Goal: Find contact information: Find contact information

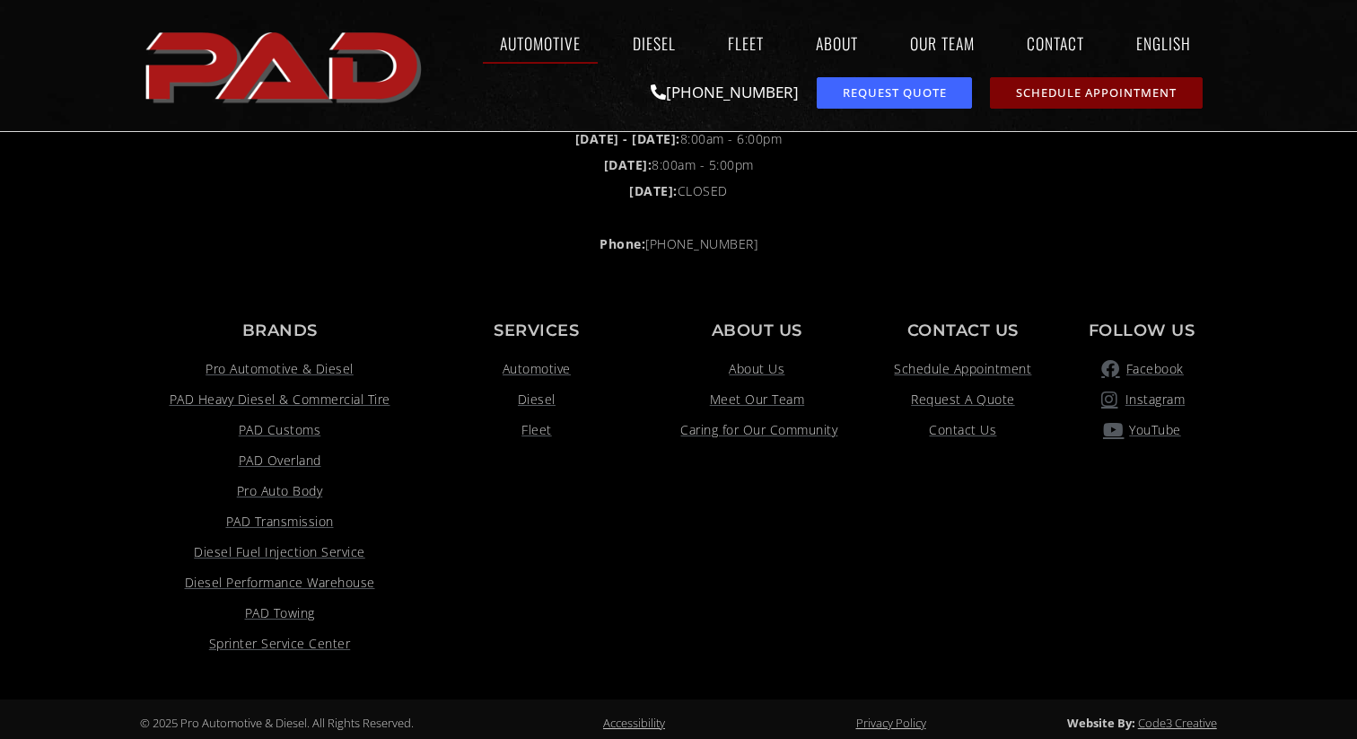
scroll to position [3868, 0]
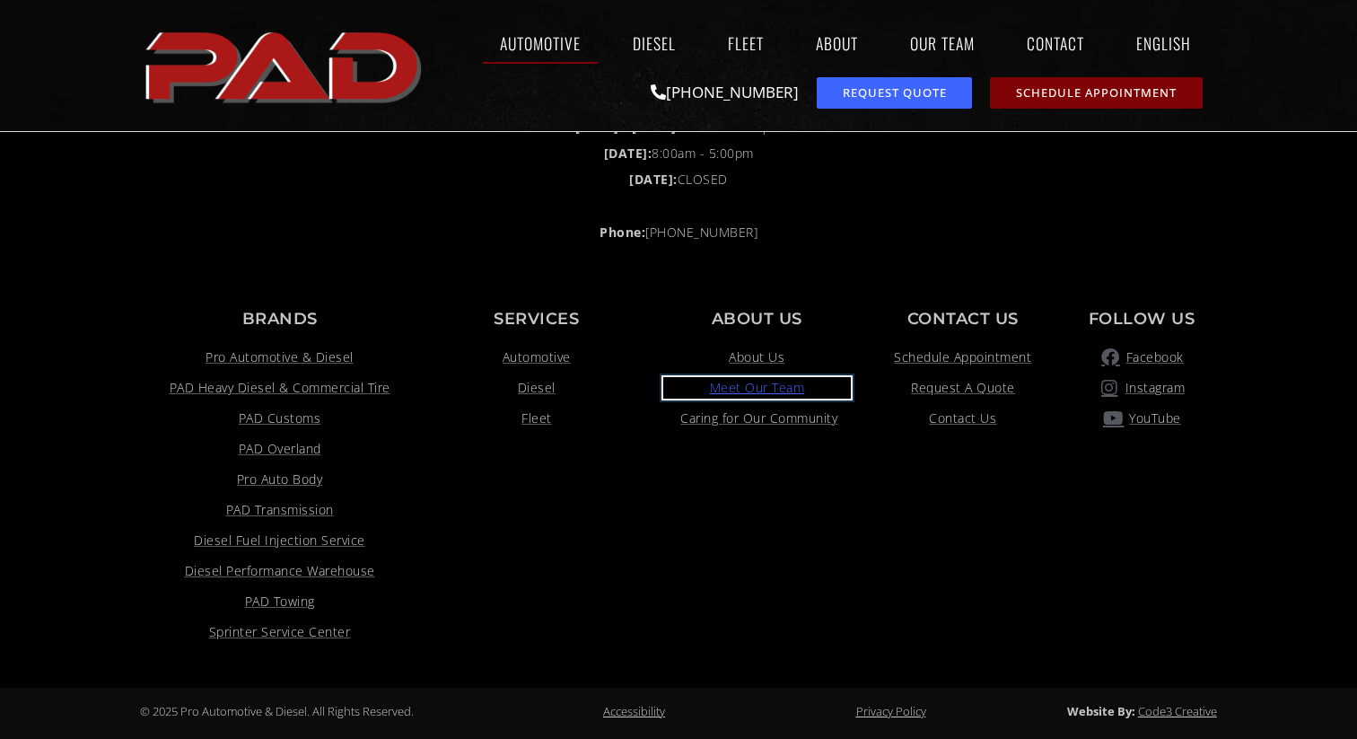
click at [737, 383] on span "Meet Our Team" at bounding box center [757, 388] width 95 height 22
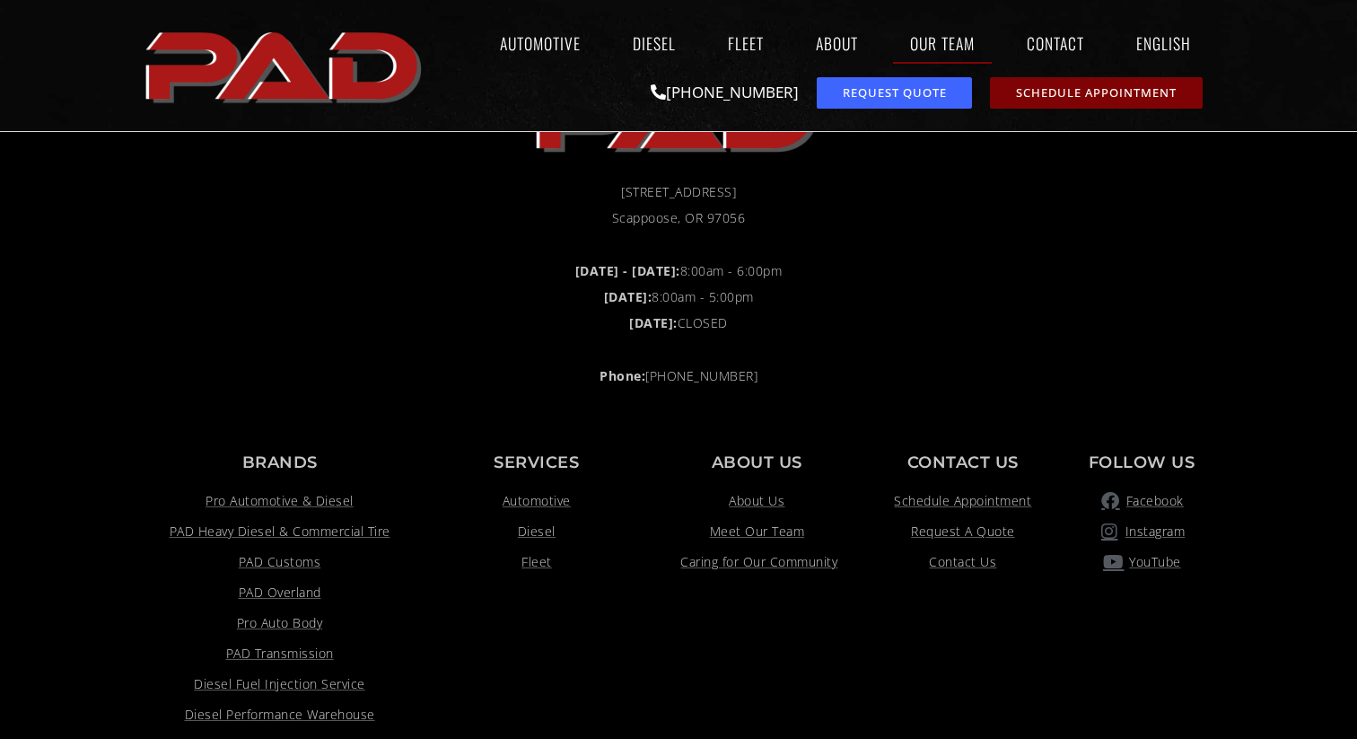
scroll to position [6045, 0]
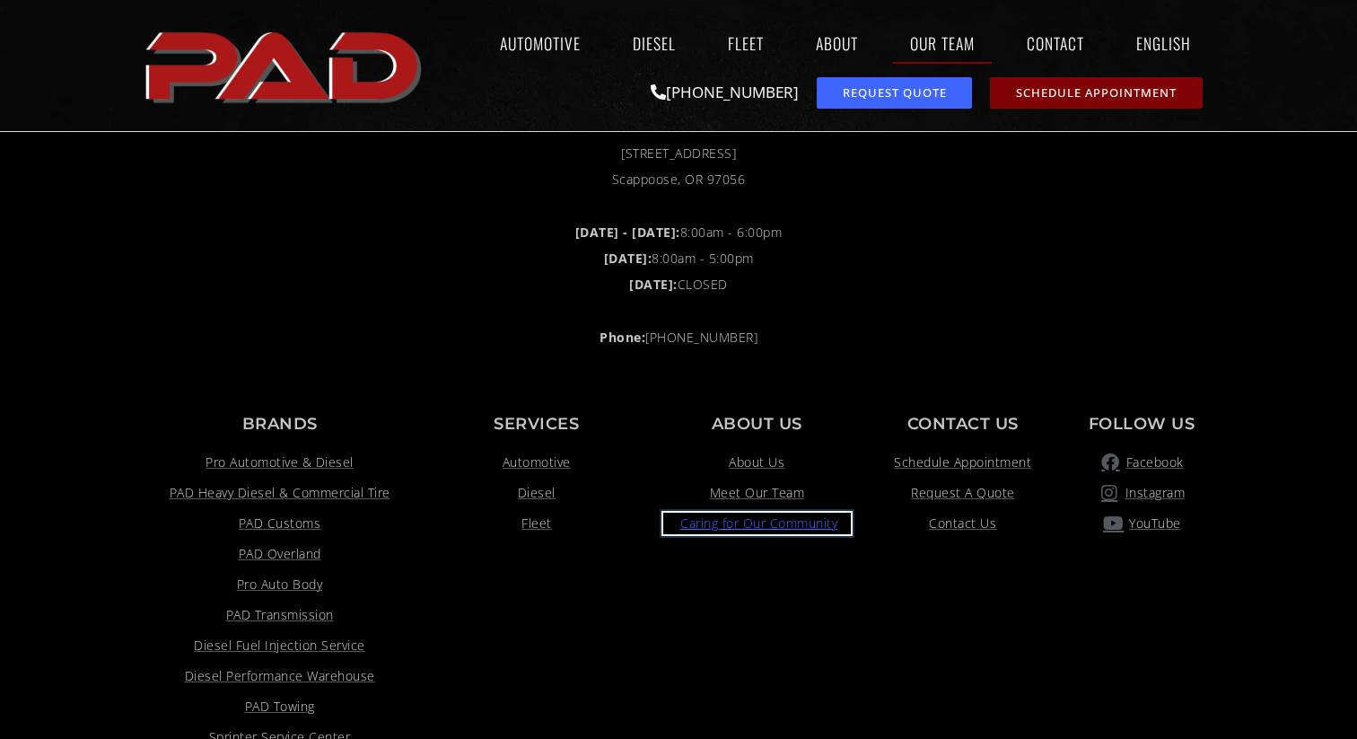
click at [772, 512] on span "Caring for Our Community" at bounding box center [757, 523] width 162 height 22
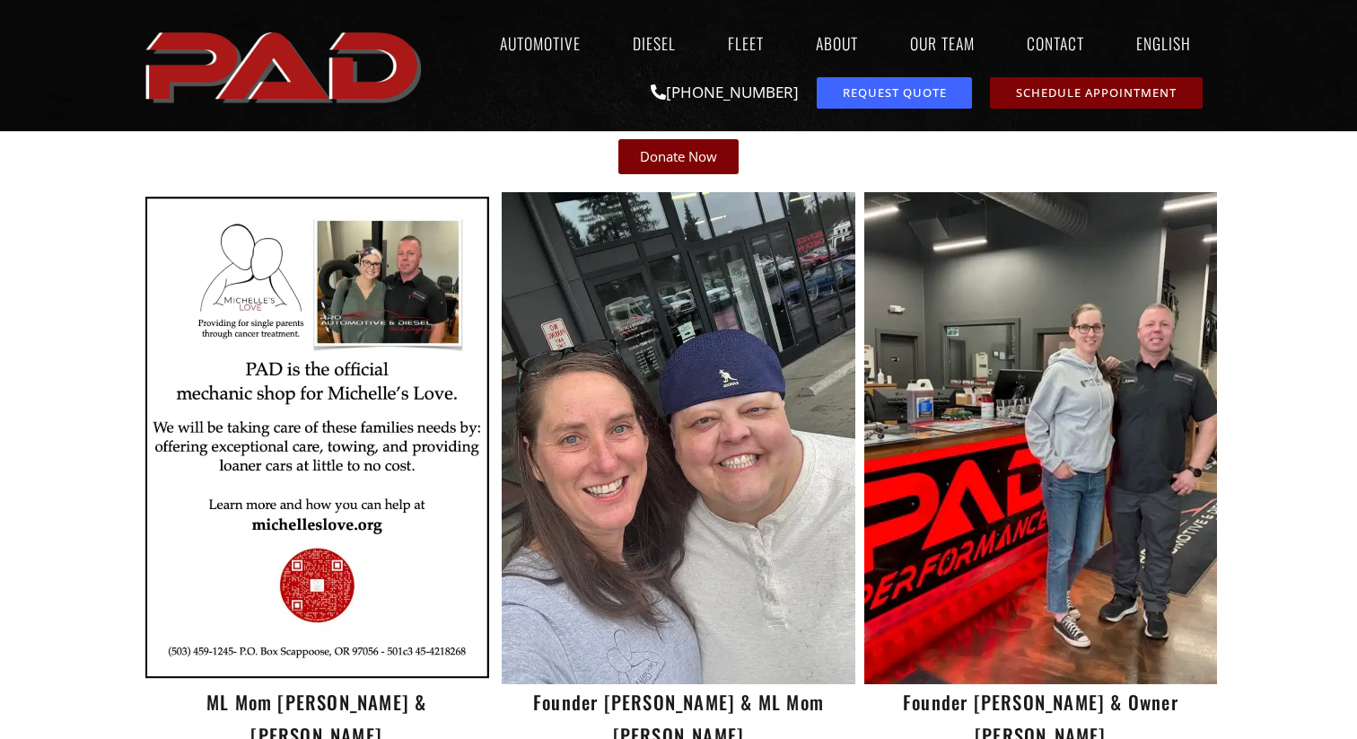
scroll to position [899, 0]
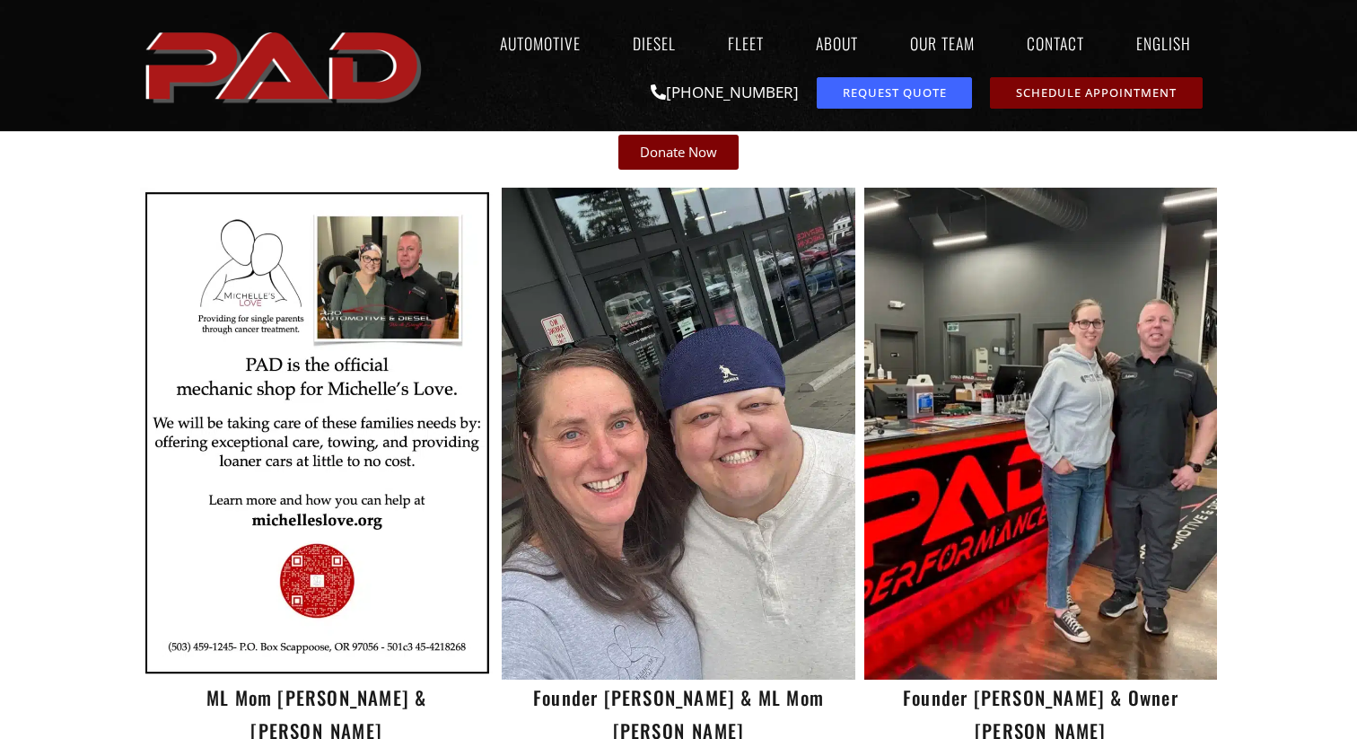
click at [1017, 434] on img at bounding box center [1040, 433] width 353 height 491
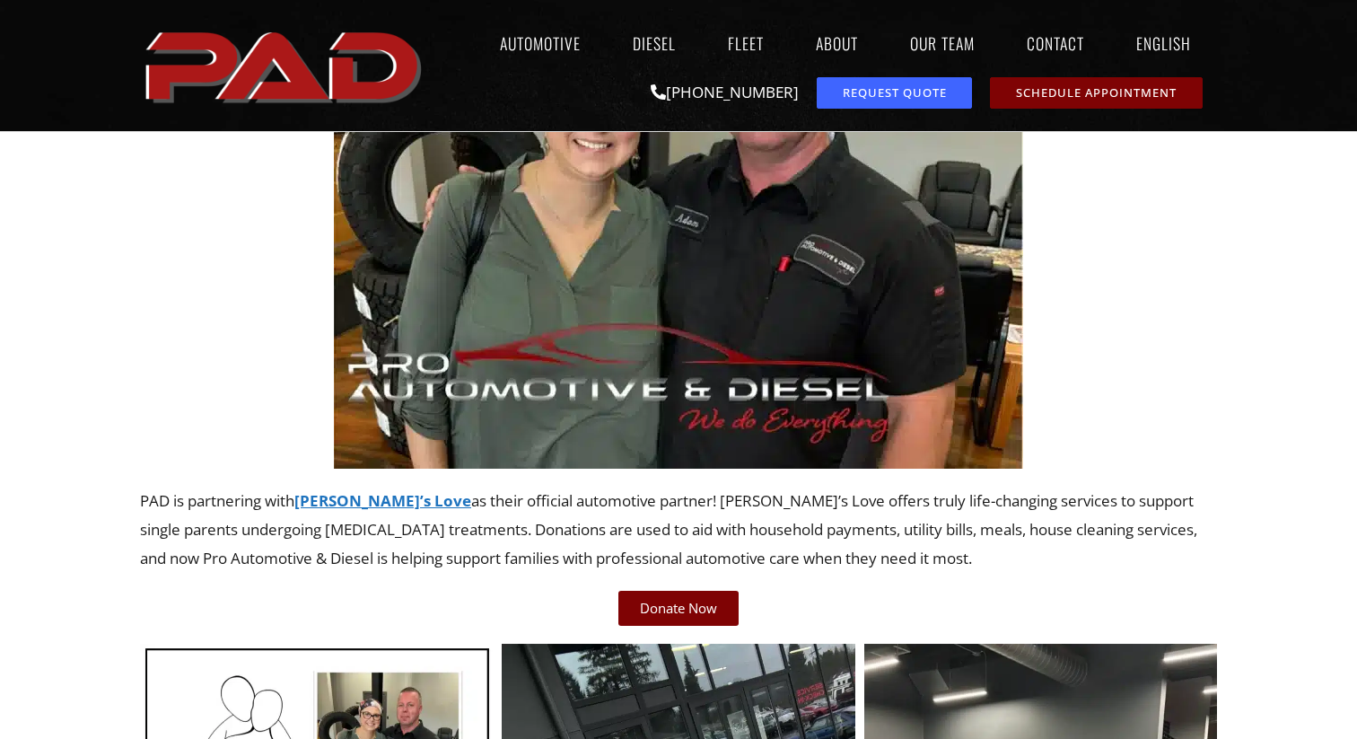
scroll to position [0, 0]
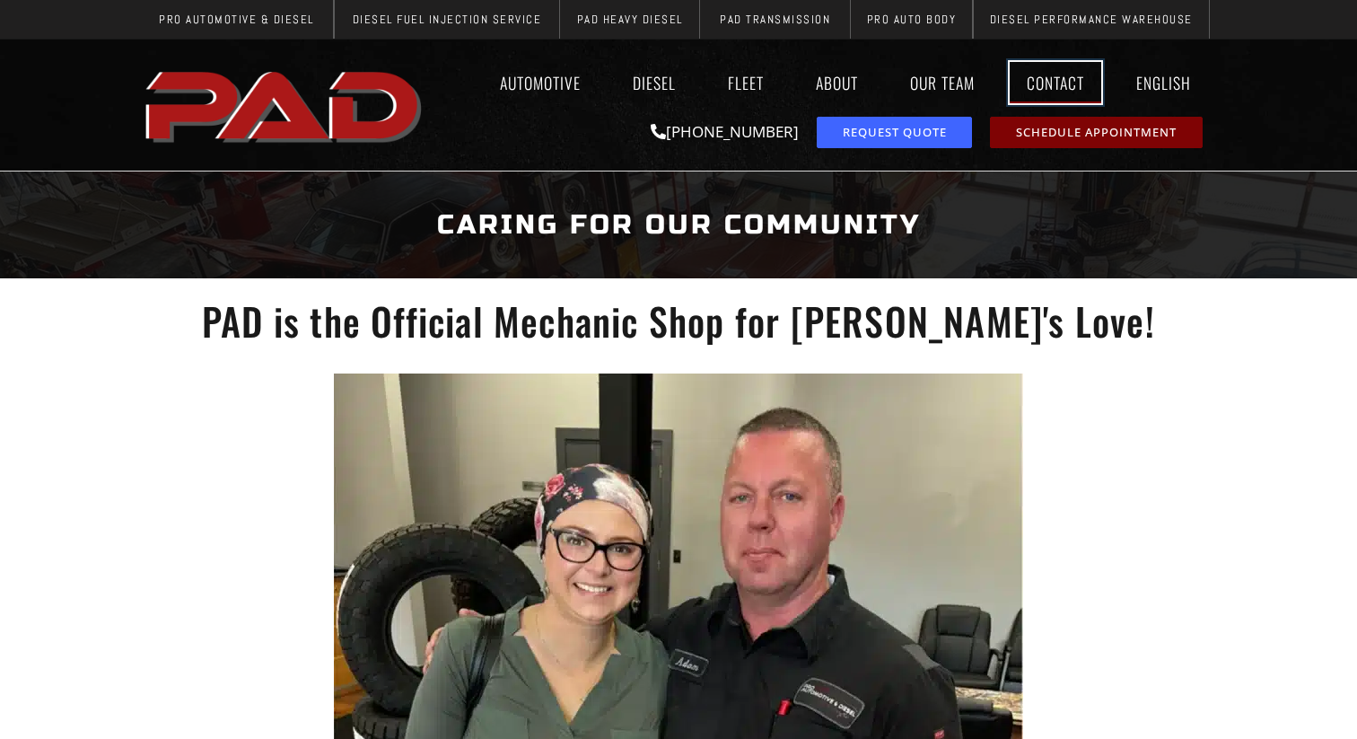
click at [1040, 89] on link "Contact" at bounding box center [1056, 82] width 92 height 41
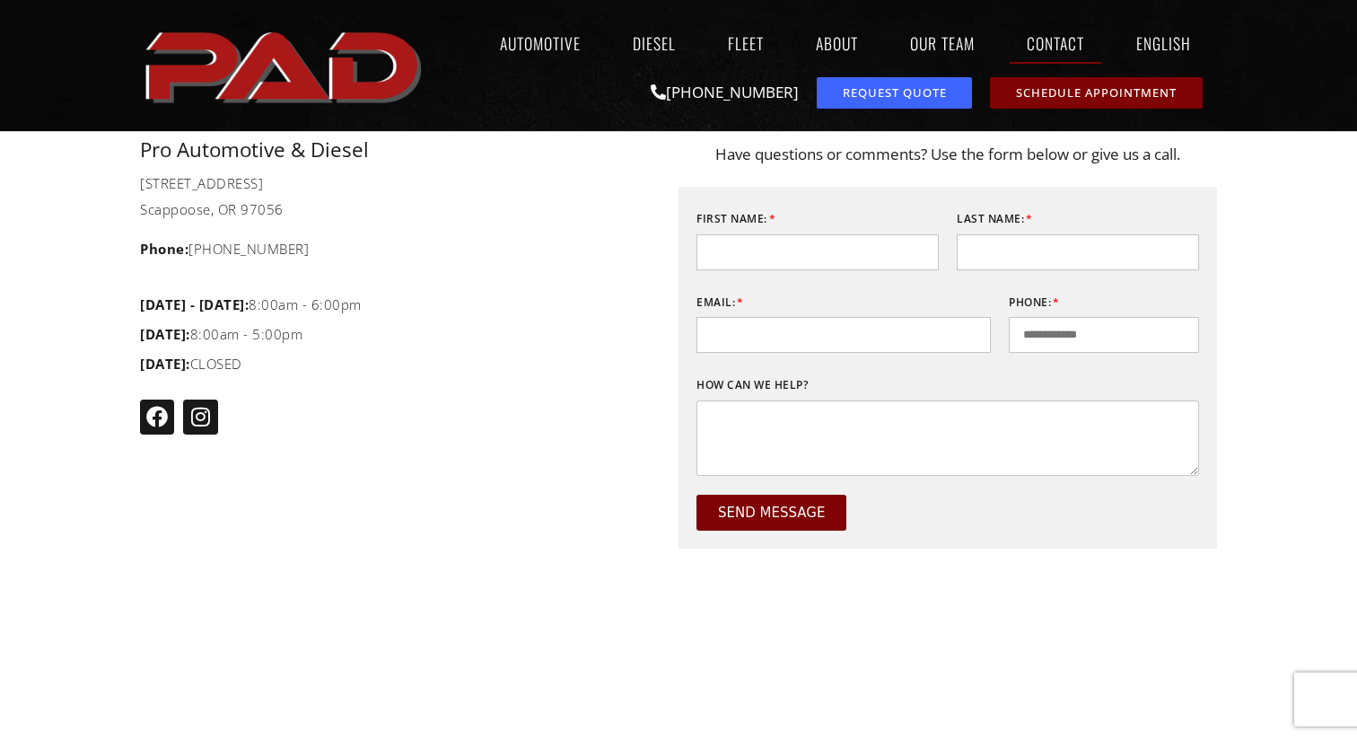
scroll to position [709, 0]
drag, startPoint x: 263, startPoint y: 298, endPoint x: 371, endPoint y: 298, distance: 107.7
click at [362, 298] on span "[DATE] - [DATE]: 8:00am - 6:00pm" at bounding box center [251, 303] width 222 height 27
click at [114, 316] on section "Pro Automotive & Diesel [STREET_ADDRESS] Scappoose, OR 97056 Phone: [PHONE_NUMB…" at bounding box center [678, 499] width 1357 height 720
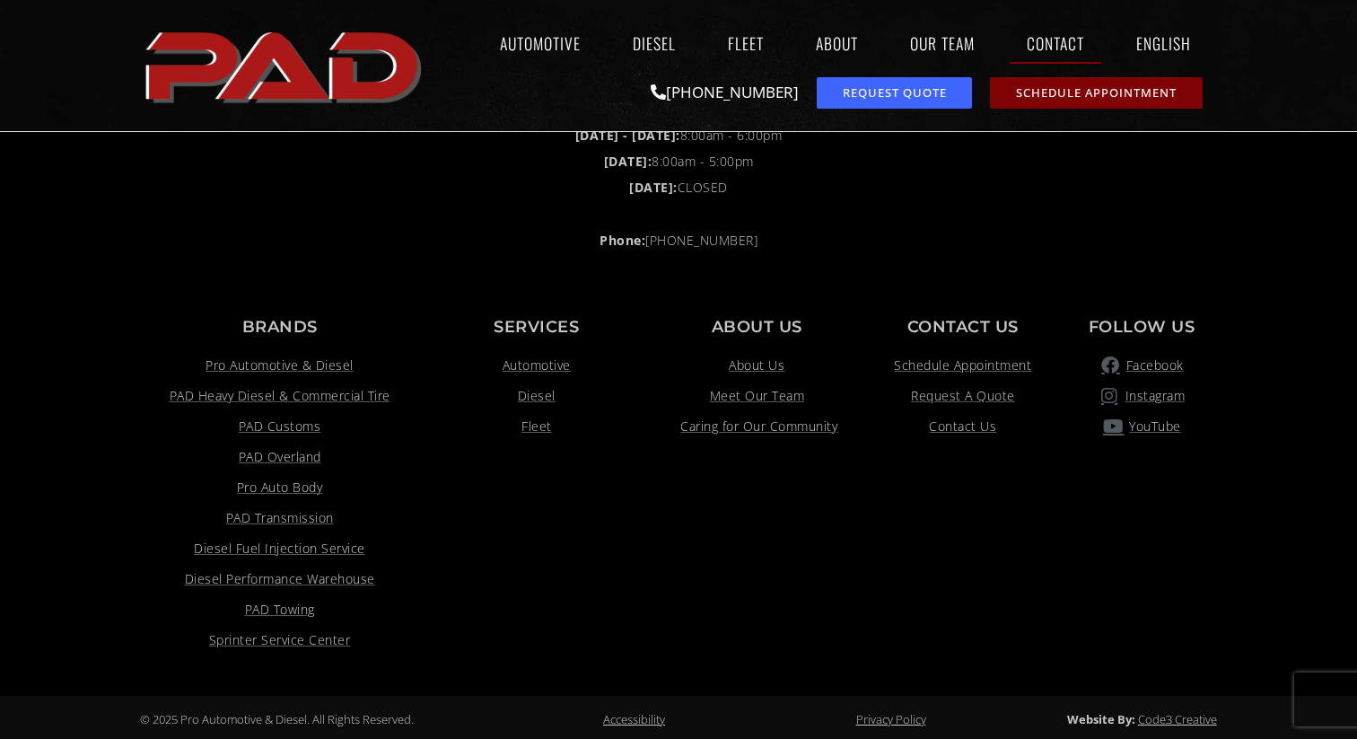
scroll to position [1760, 0]
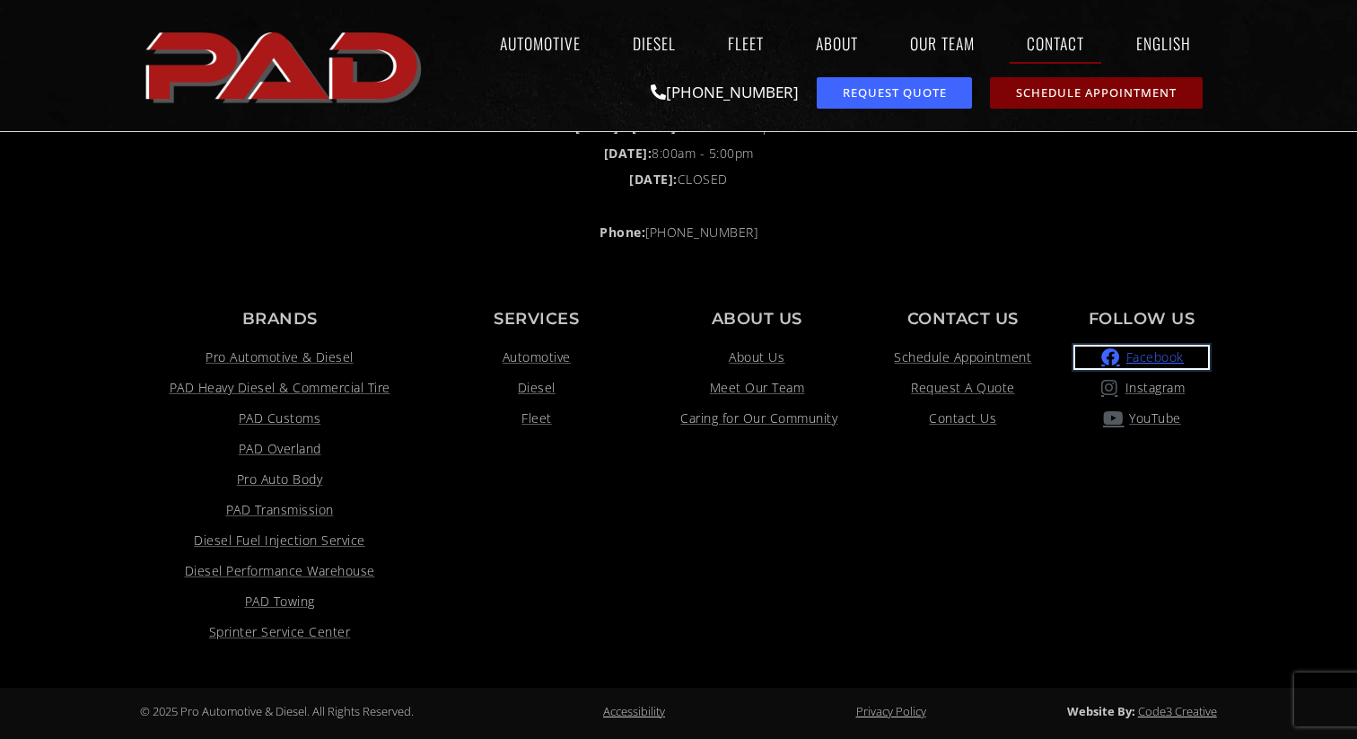
click at [1164, 354] on span "Facebook" at bounding box center [1153, 357] width 62 height 22
